Goal: Navigation & Orientation: Find specific page/section

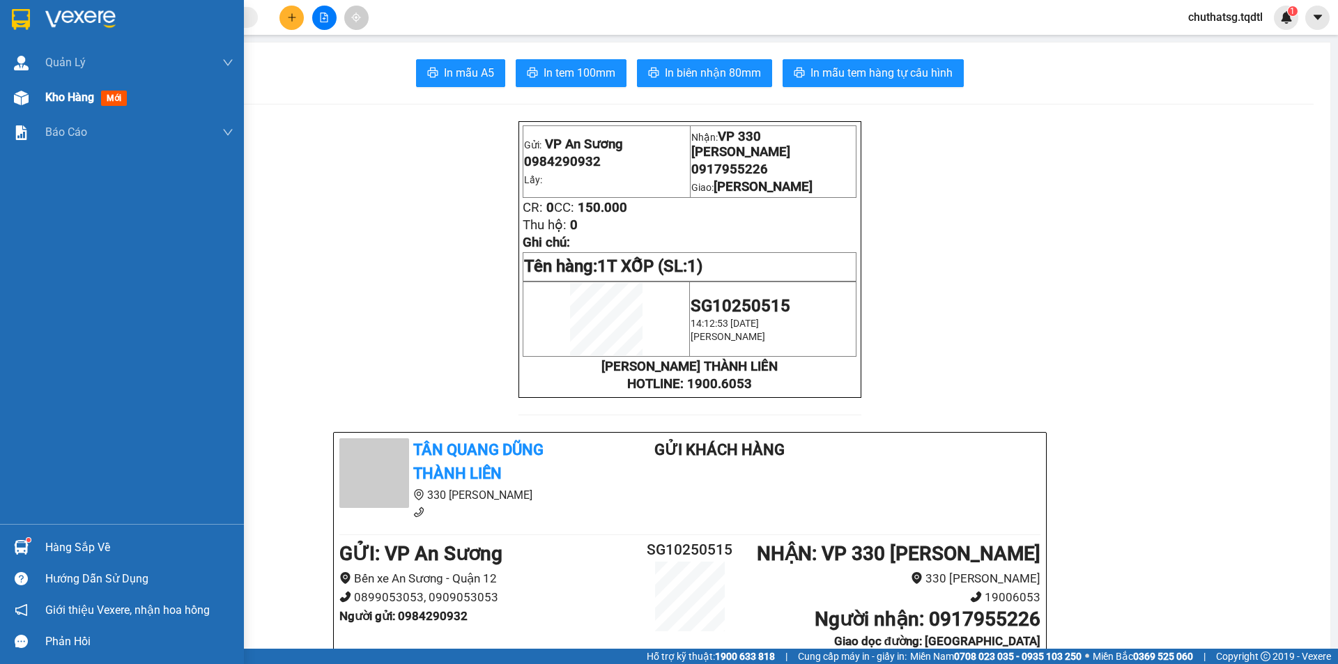
click at [43, 102] on div "Kho hàng mới" at bounding box center [122, 97] width 244 height 35
